Goal: Information Seeking & Learning: Learn about a topic

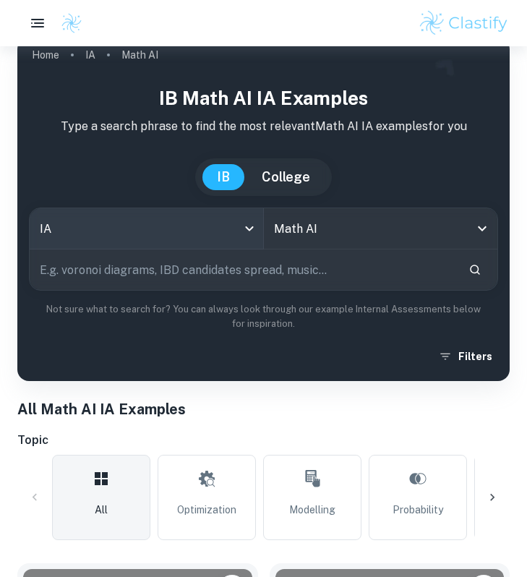
scroll to position [24, 0]
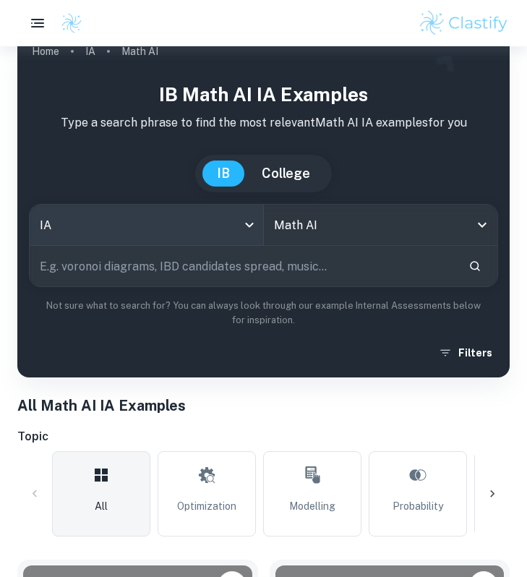
click at [209, 262] on input "text" at bounding box center [243, 266] width 427 height 40
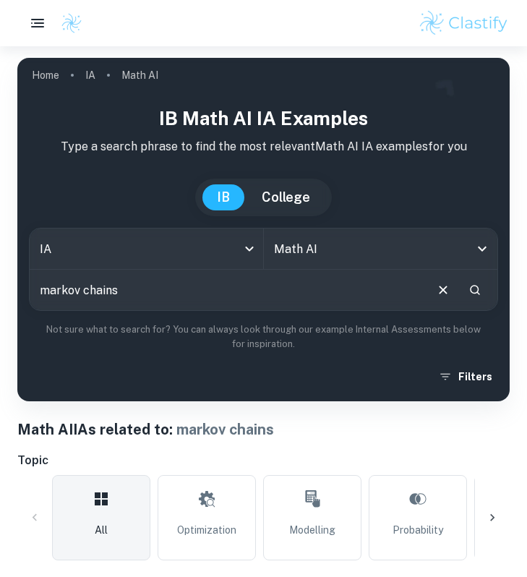
drag, startPoint x: 136, startPoint y: 289, endPoint x: -95, endPoint y: 289, distance: 230.5
click at [0, 289] on html "We value your privacy We use cookies to enhance your browsing experience, serve…" at bounding box center [263, 288] width 527 height 577
click at [181, 306] on input "bird migratio" at bounding box center [227, 289] width 394 height 40
type input "bird migration"
click at [120, 296] on input "bird migration" at bounding box center [227, 289] width 394 height 40
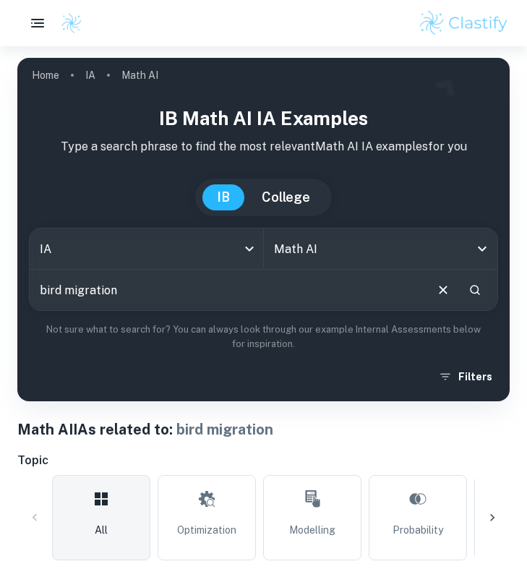
drag, startPoint x: 125, startPoint y: 296, endPoint x: -35, endPoint y: 296, distance: 159.7
click at [0, 296] on html "We value your privacy We use cookies to enhance your browsing experience, serve…" at bounding box center [263, 288] width 527 height 577
type input "m"
type input "markov chains"
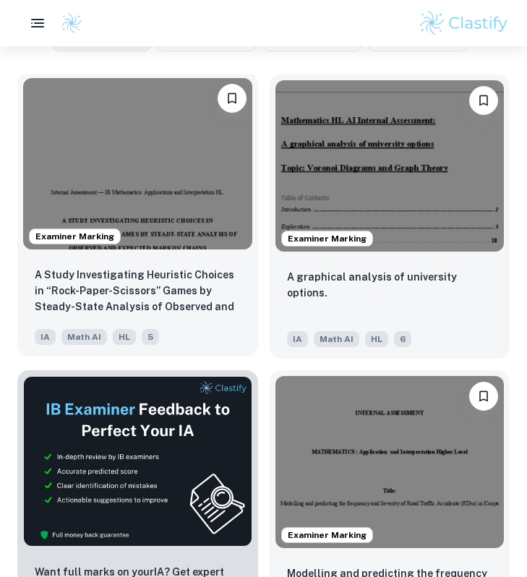
scroll to position [508, 0]
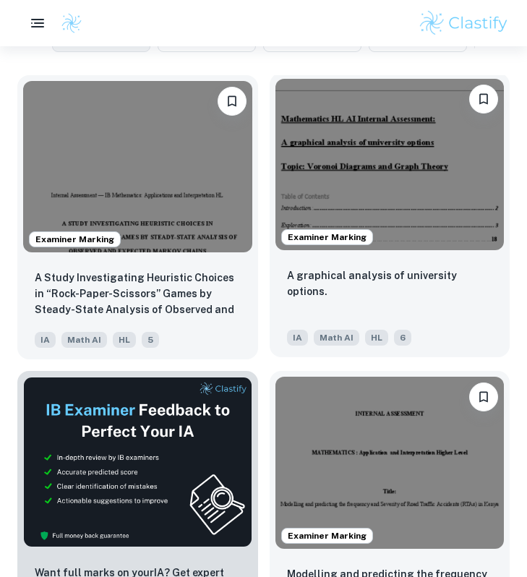
click at [339, 261] on div "A graphical analysis of university options. IA Math AI HL 6" at bounding box center [389, 306] width 241 height 101
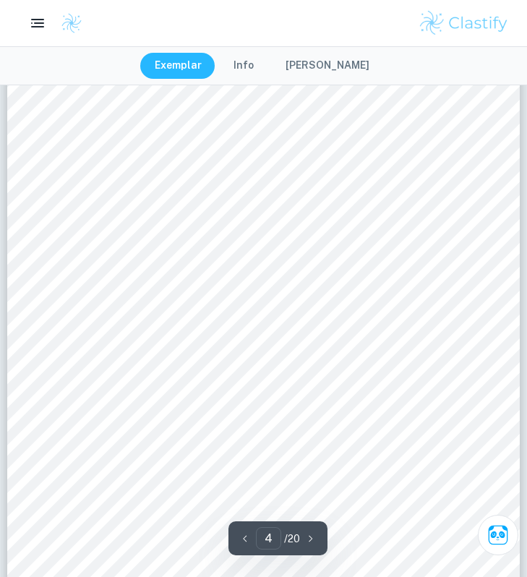
scroll to position [2511, 0]
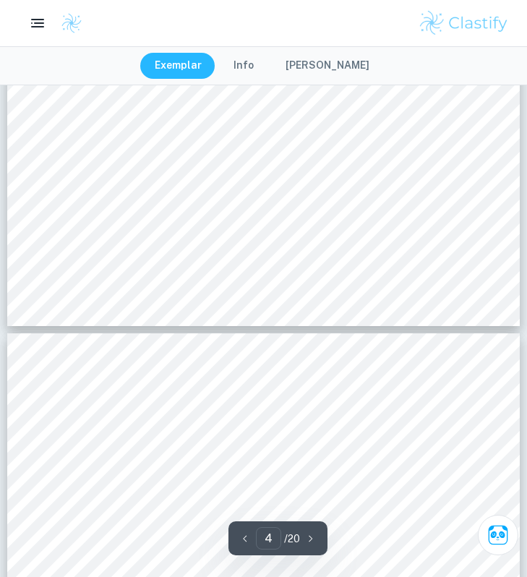
type input "5"
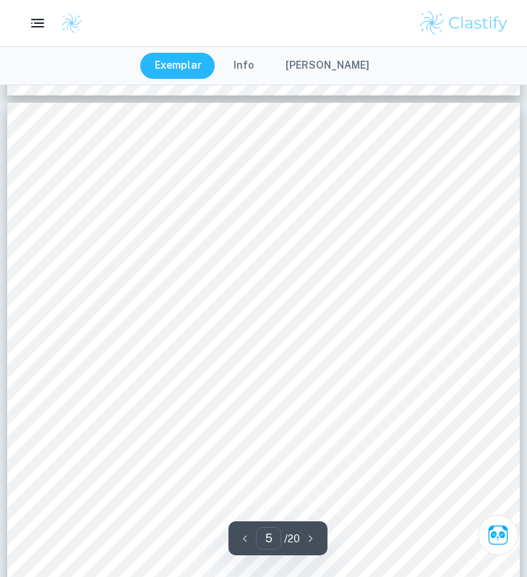
scroll to position [3074, 0]
